Goal: Navigation & Orientation: Find specific page/section

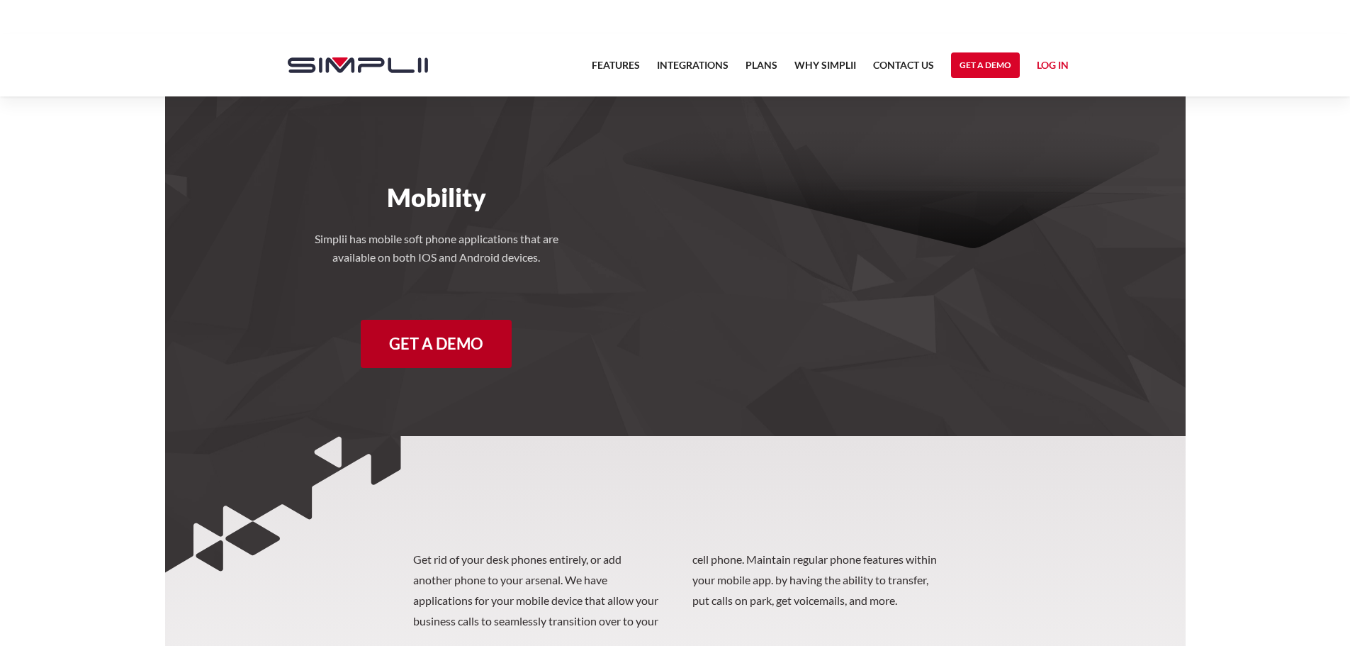
click at [465, 354] on link "Get a Demo" at bounding box center [436, 344] width 151 height 48
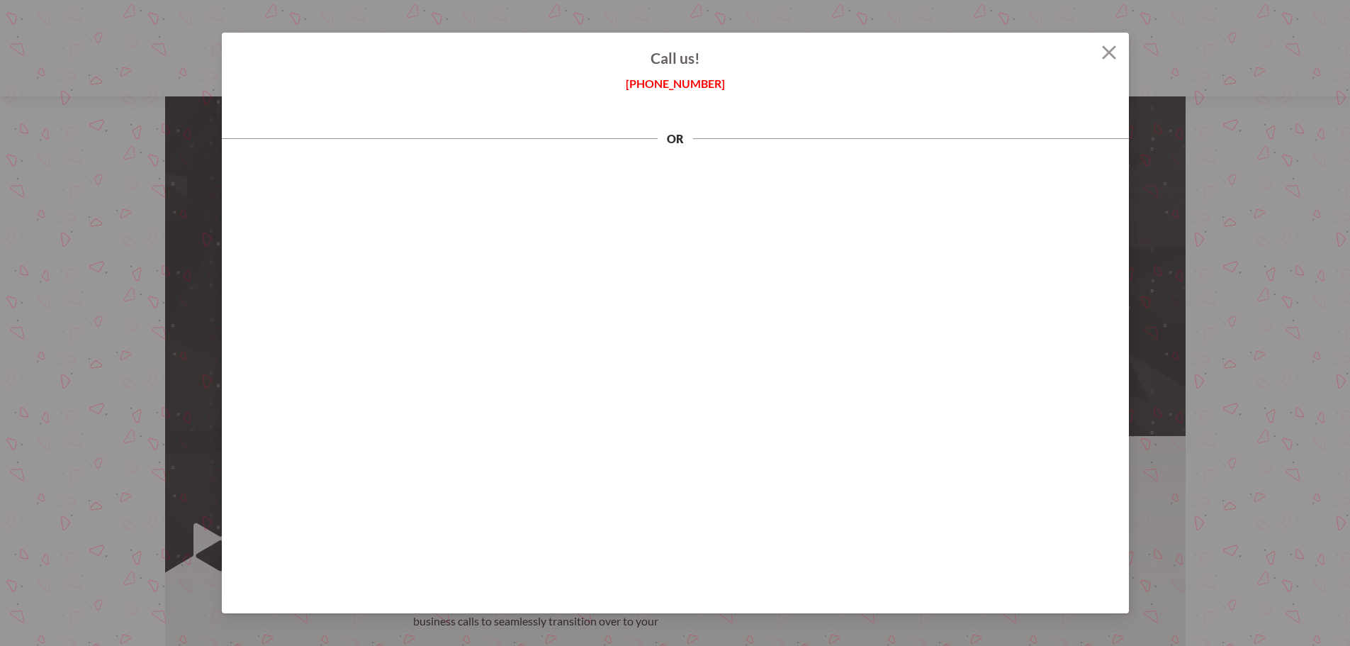
click at [1103, 55] on img at bounding box center [1109, 52] width 14 height 14
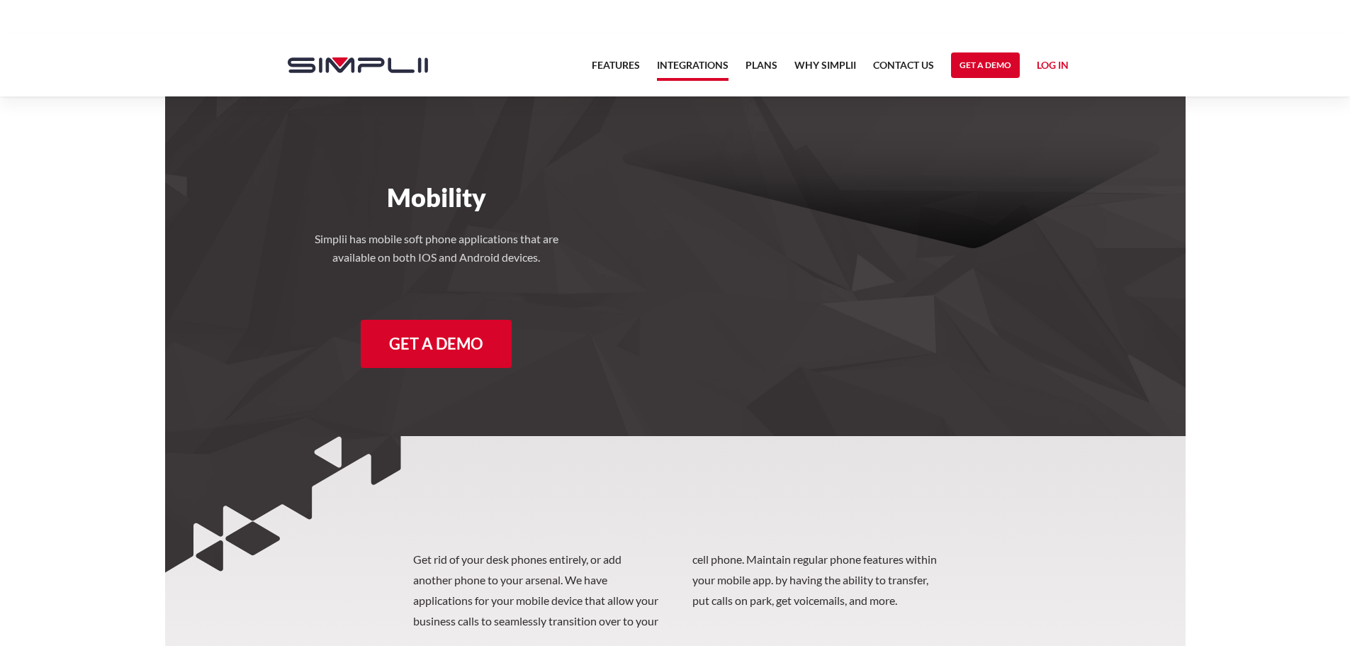
click at [710, 67] on link "Integrations" at bounding box center [693, 69] width 72 height 24
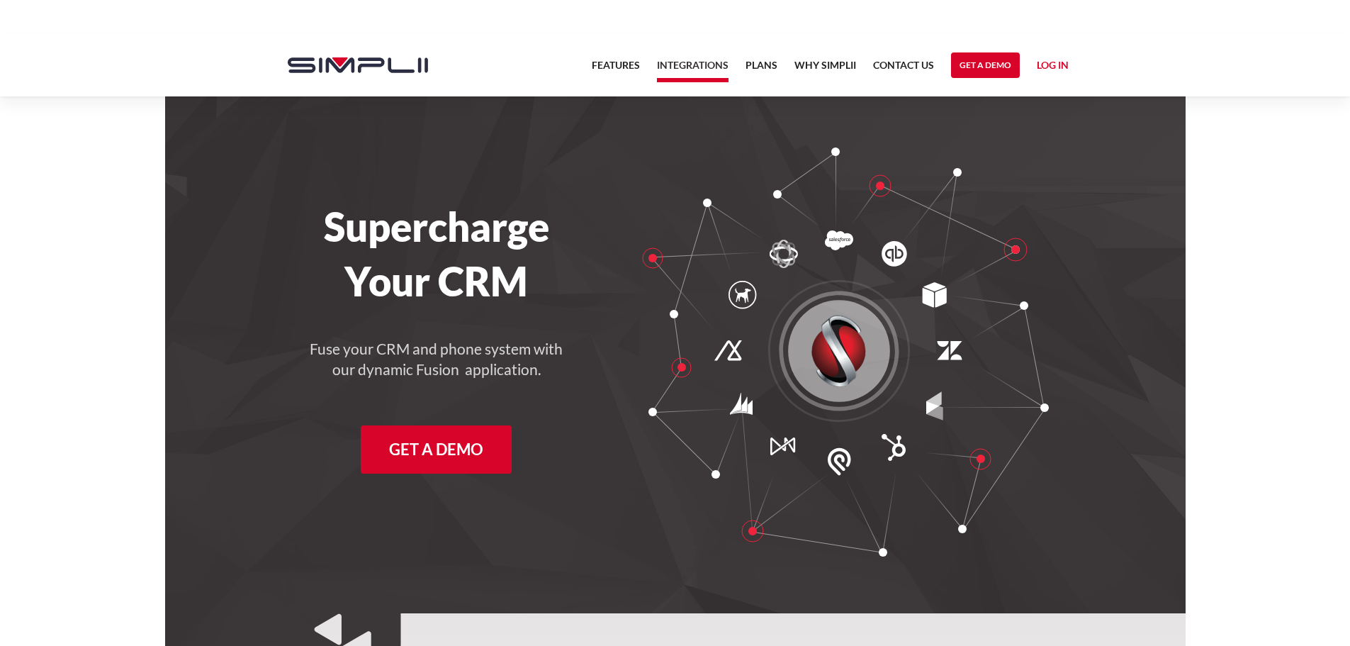
click at [613, 38] on nav "Features Integrations PRoducts Plans Why Simplii Contact US Master Agreement Ge…" at bounding box center [830, 65] width 494 height 62
click at [612, 62] on link "Features" at bounding box center [616, 69] width 48 height 24
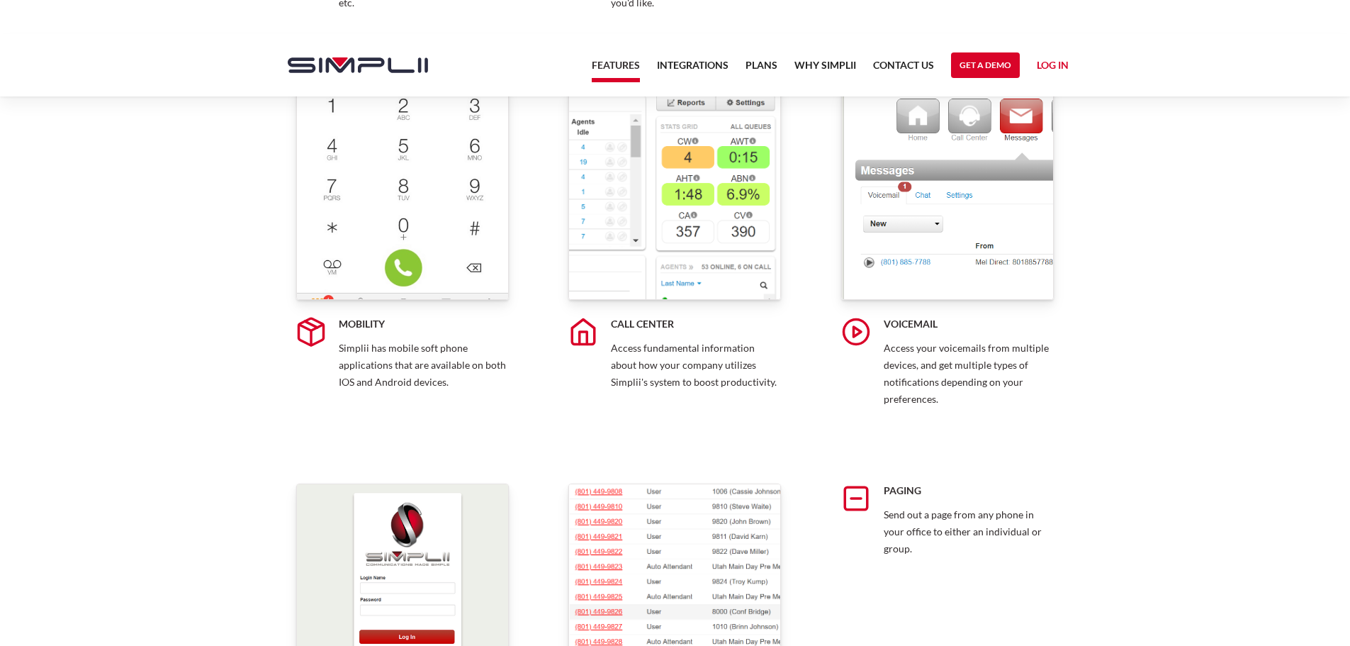
scroll to position [4040, 0]
